Goal: Find specific page/section

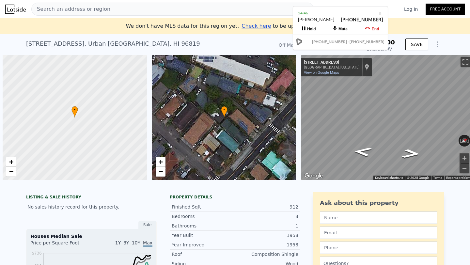
scroll to position [0, 3]
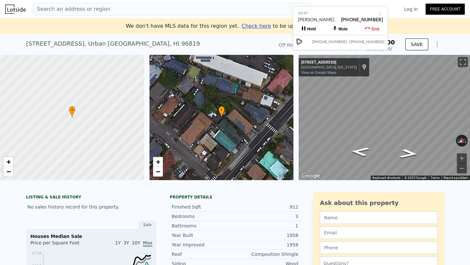
click at [97, 9] on span "Search an address or region" at bounding box center [71, 9] width 79 height 8
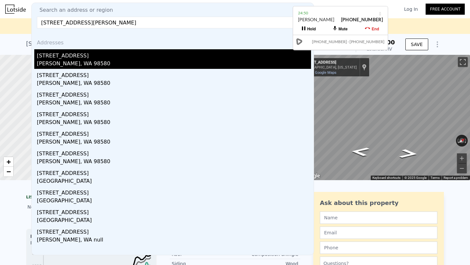
type input "[STREET_ADDRESS][PERSON_NAME]"
click at [73, 58] on div "[STREET_ADDRESS]" at bounding box center [174, 54] width 274 height 10
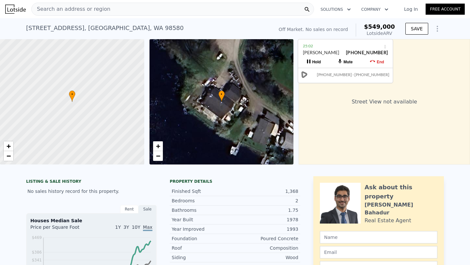
drag, startPoint x: 341, startPoint y: 15, endPoint x: 347, endPoint y: 48, distance: 33.3
click at [347, 48] on div "25:02" at bounding box center [345, 46] width 85 height 7
click at [326, 45] on div "25:09" at bounding box center [345, 45] width 85 height 7
click at [329, 46] on div "25:26" at bounding box center [344, 44] width 85 height 7
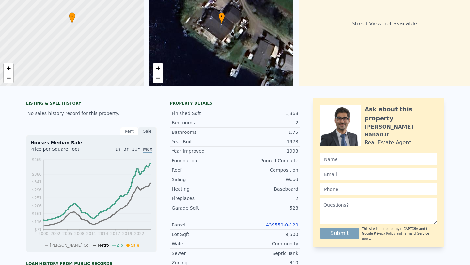
scroll to position [5, 0]
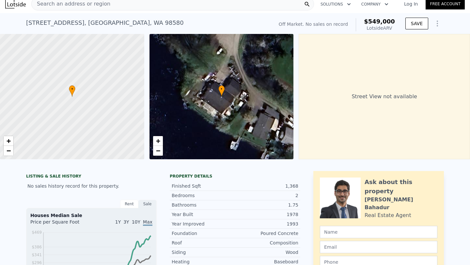
click at [81, 82] on div at bounding box center [72, 97] width 173 height 150
click at [7, 149] on span "−" at bounding box center [9, 150] width 4 height 8
drag, startPoint x: 74, startPoint y: 110, endPoint x: 79, endPoint y: 124, distance: 15.4
click at [79, 124] on div at bounding box center [72, 97] width 173 height 150
drag, startPoint x: 79, startPoint y: 124, endPoint x: 117, endPoint y: 127, distance: 38.2
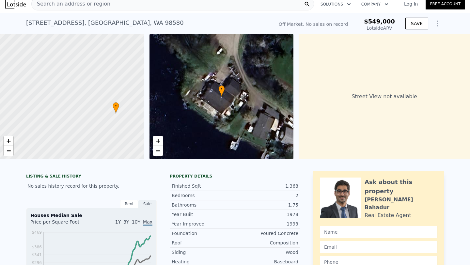
click at [117, 127] on div at bounding box center [72, 97] width 173 height 150
drag, startPoint x: 117, startPoint y: 127, endPoint x: 98, endPoint y: 144, distance: 26.1
click at [98, 144] on div at bounding box center [72, 97] width 173 height 150
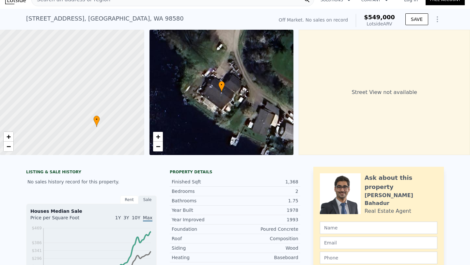
scroll to position [11, 0]
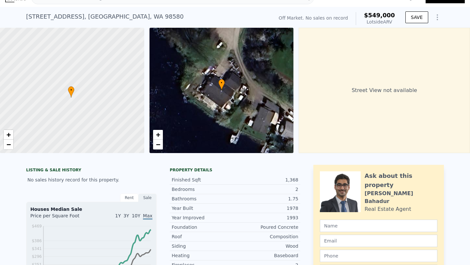
drag, startPoint x: 97, startPoint y: 132, endPoint x: 71, endPoint y: 105, distance: 37.4
click at [71, 105] on div at bounding box center [72, 90] width 173 height 150
click at [12, 134] on link "+" at bounding box center [9, 135] width 10 height 10
drag, startPoint x: 73, startPoint y: 123, endPoint x: 72, endPoint y: 86, distance: 36.2
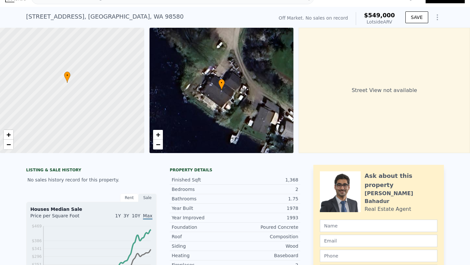
click at [72, 86] on div at bounding box center [72, 90] width 173 height 150
click at [9, 142] on span "−" at bounding box center [9, 144] width 4 height 8
